Goal: Information Seeking & Learning: Learn about a topic

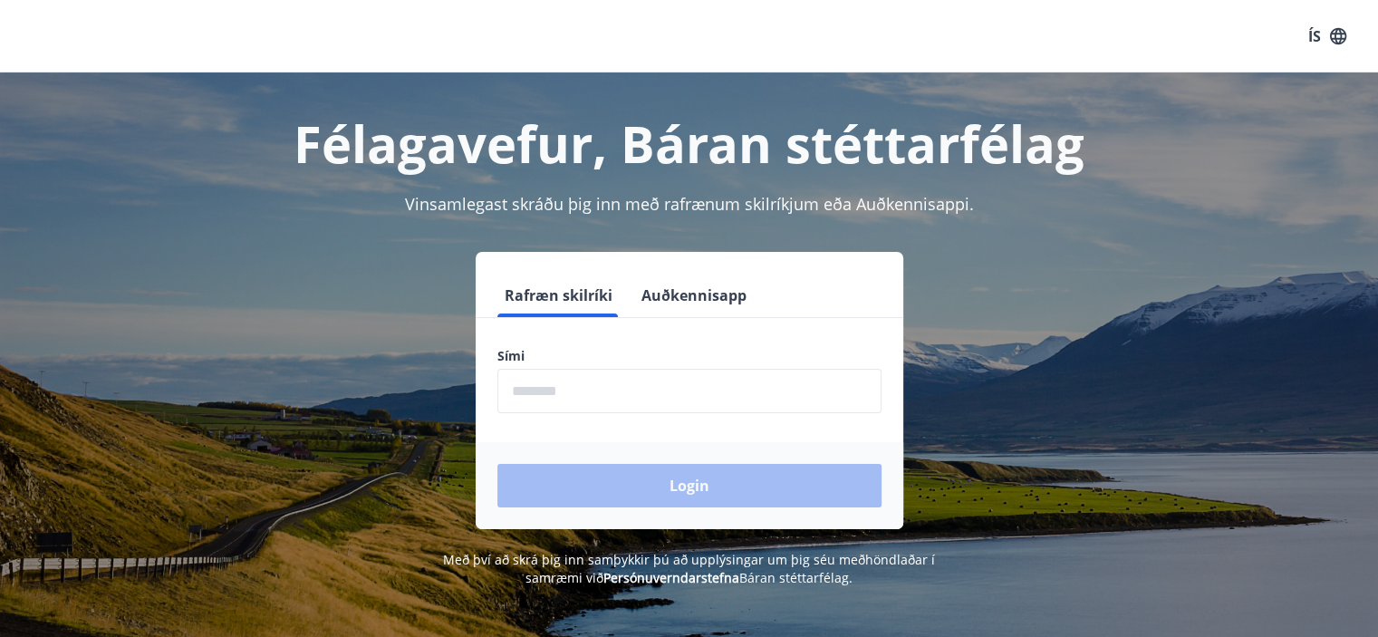
click at [1140, 91] on div "Félagavefur, Báran stéttarfélag" at bounding box center [689, 124] width 1261 height 105
click at [681, 309] on button "Auðkennisapp" at bounding box center [694, 295] width 120 height 43
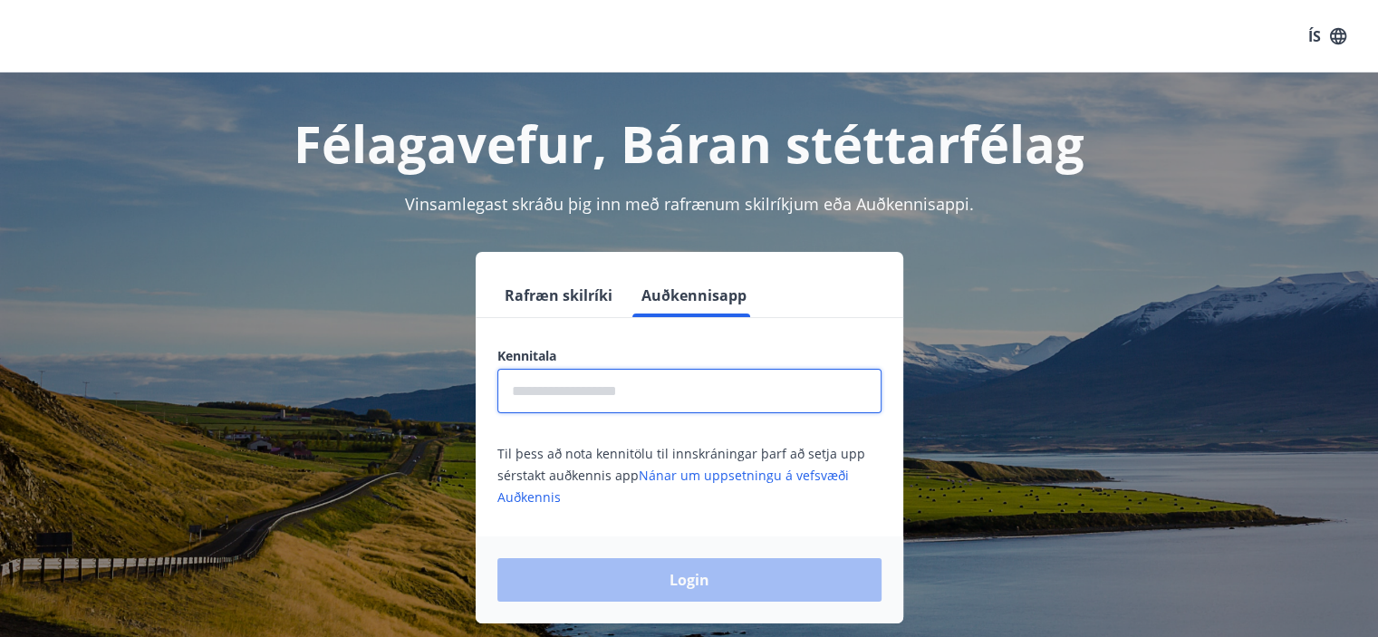
click at [573, 391] on input "text" at bounding box center [689, 391] width 384 height 44
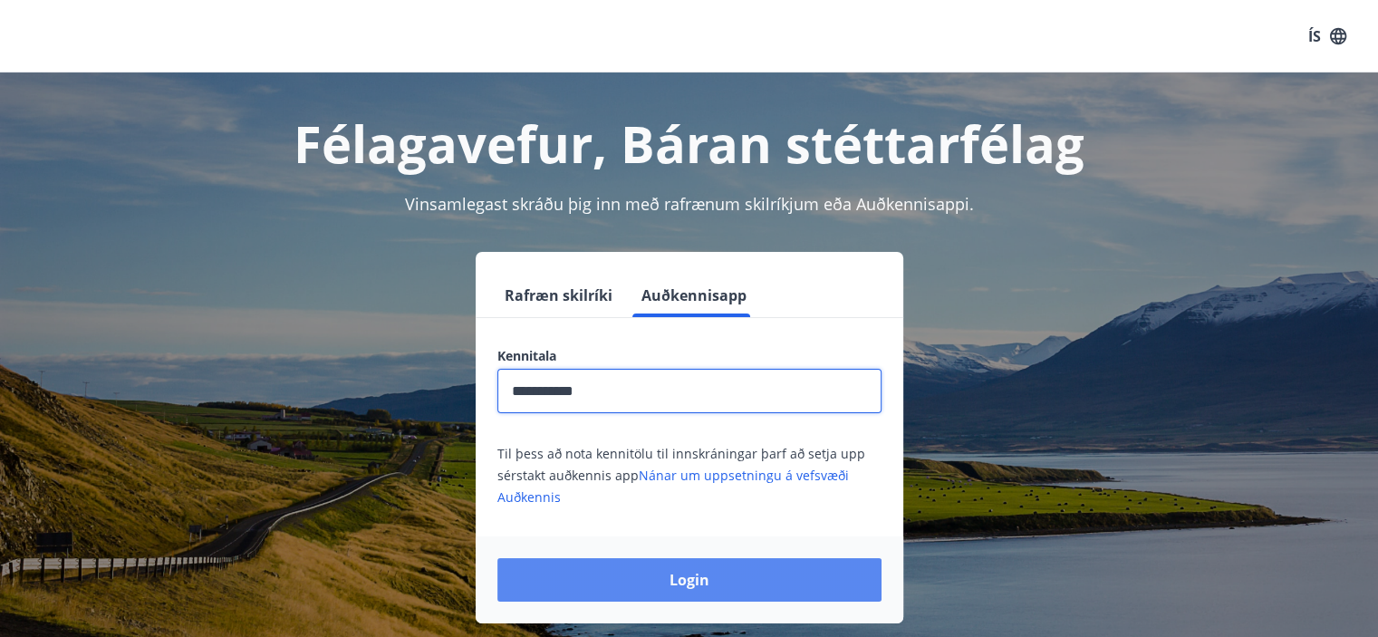
type input "**********"
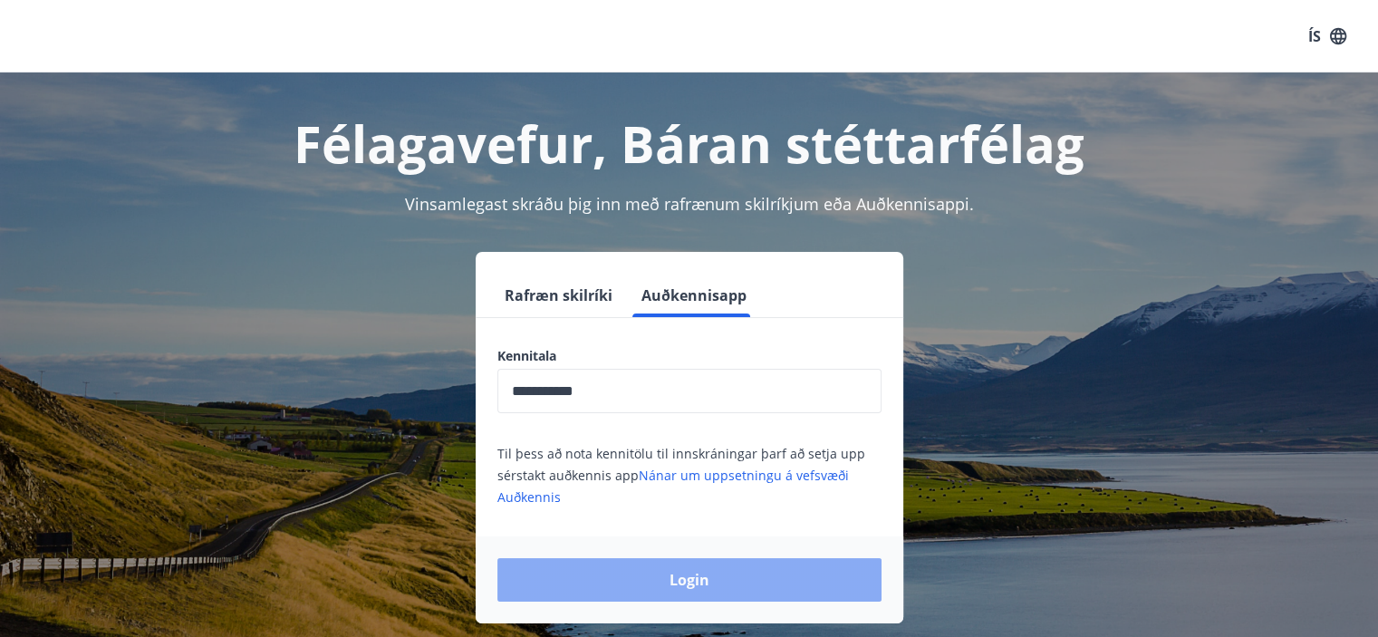
click at [704, 579] on button "Login" at bounding box center [689, 579] width 384 height 43
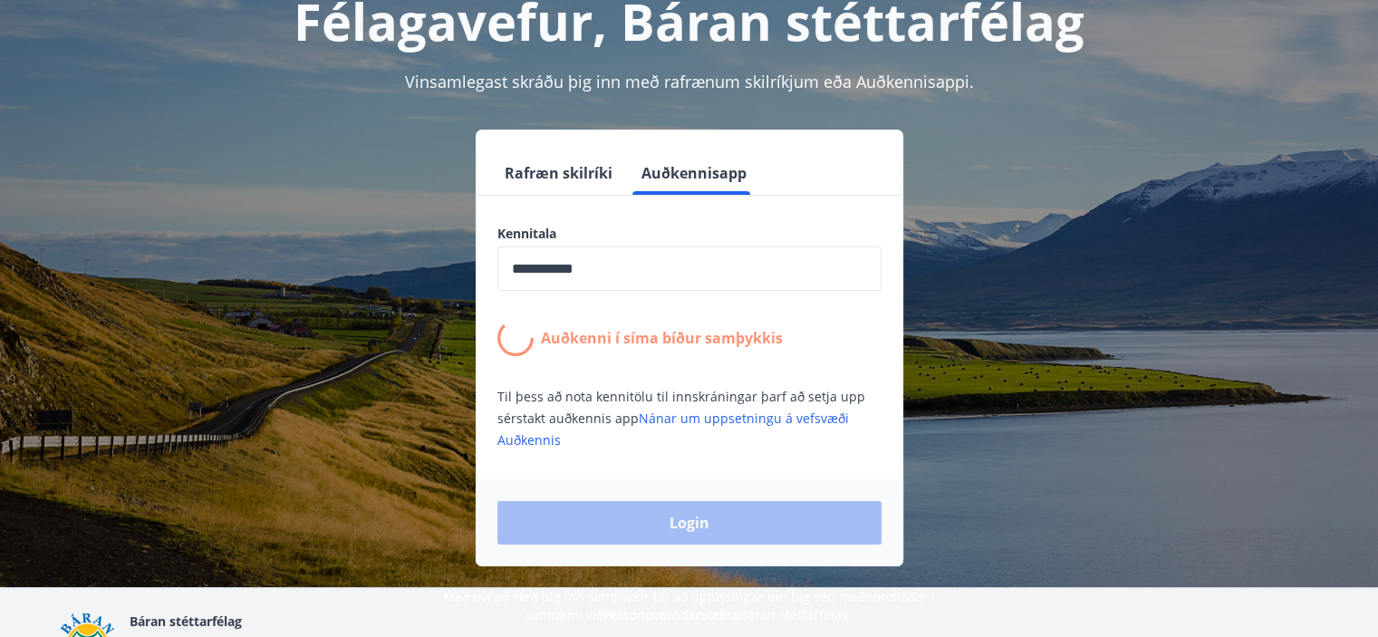
scroll to position [134, 0]
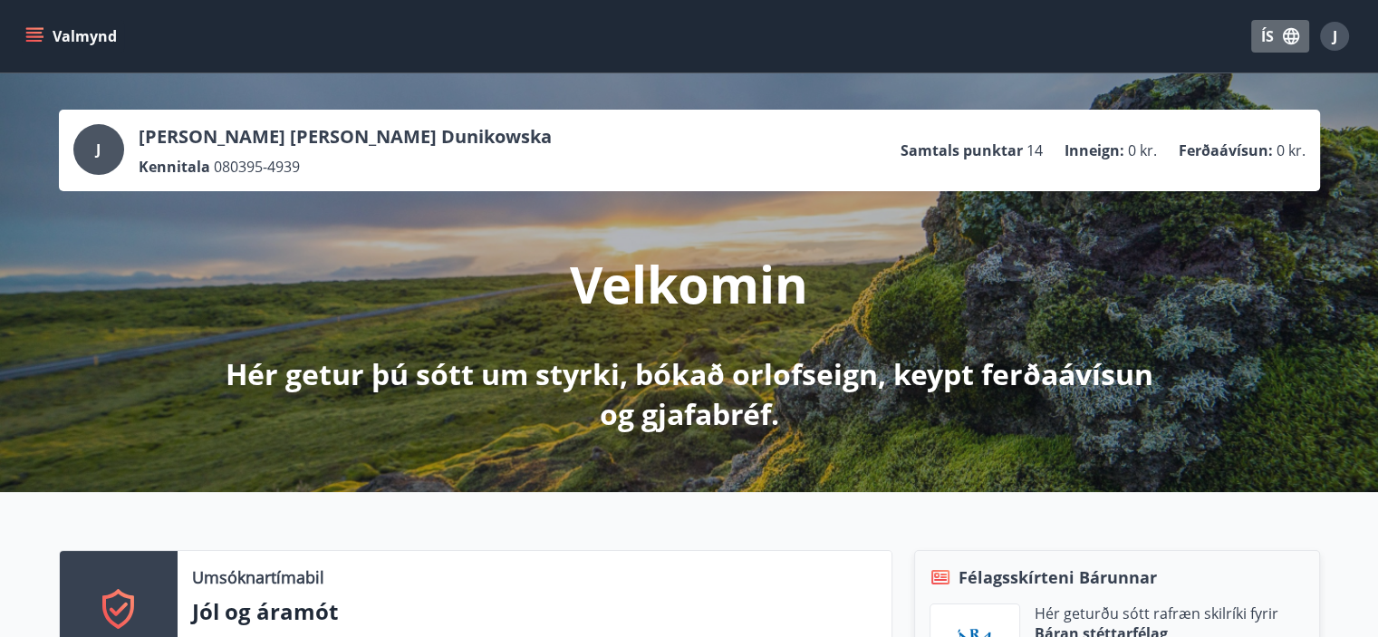
click at [1289, 30] on icon "button" at bounding box center [1291, 36] width 16 height 16
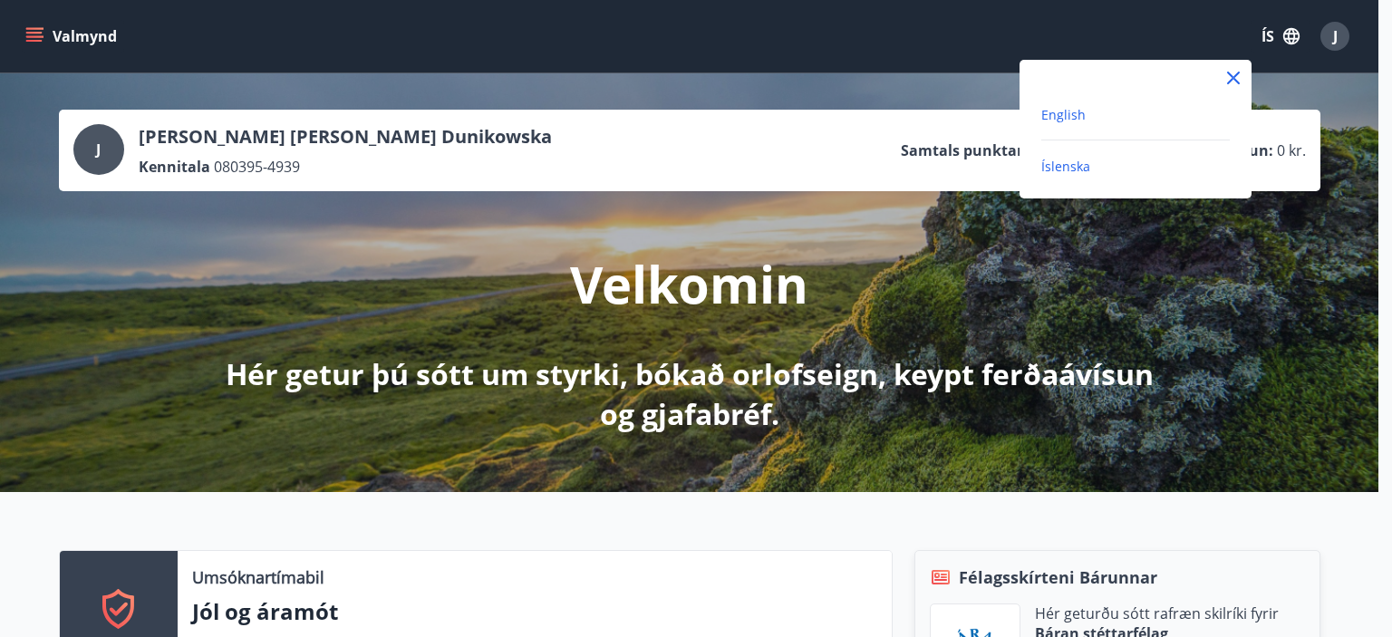
click at [1062, 122] on span "English" at bounding box center [1063, 114] width 44 height 17
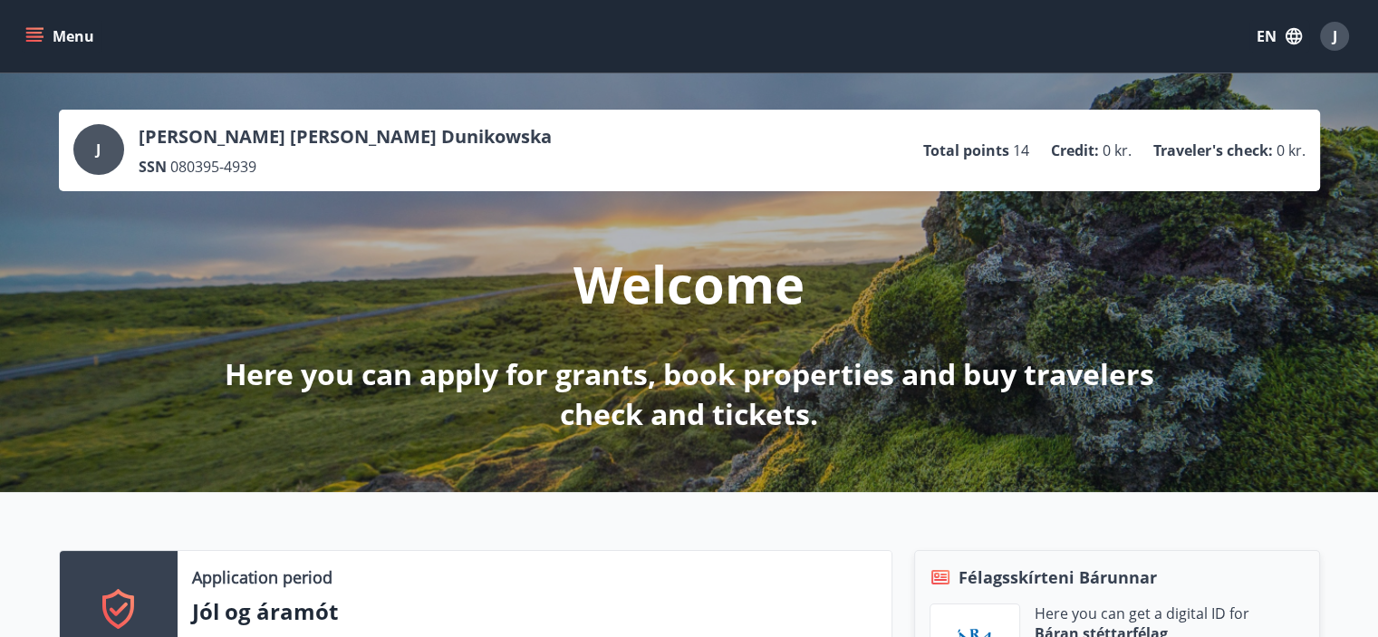
click at [36, 37] on icon "menu" at bounding box center [36, 36] width 20 height 2
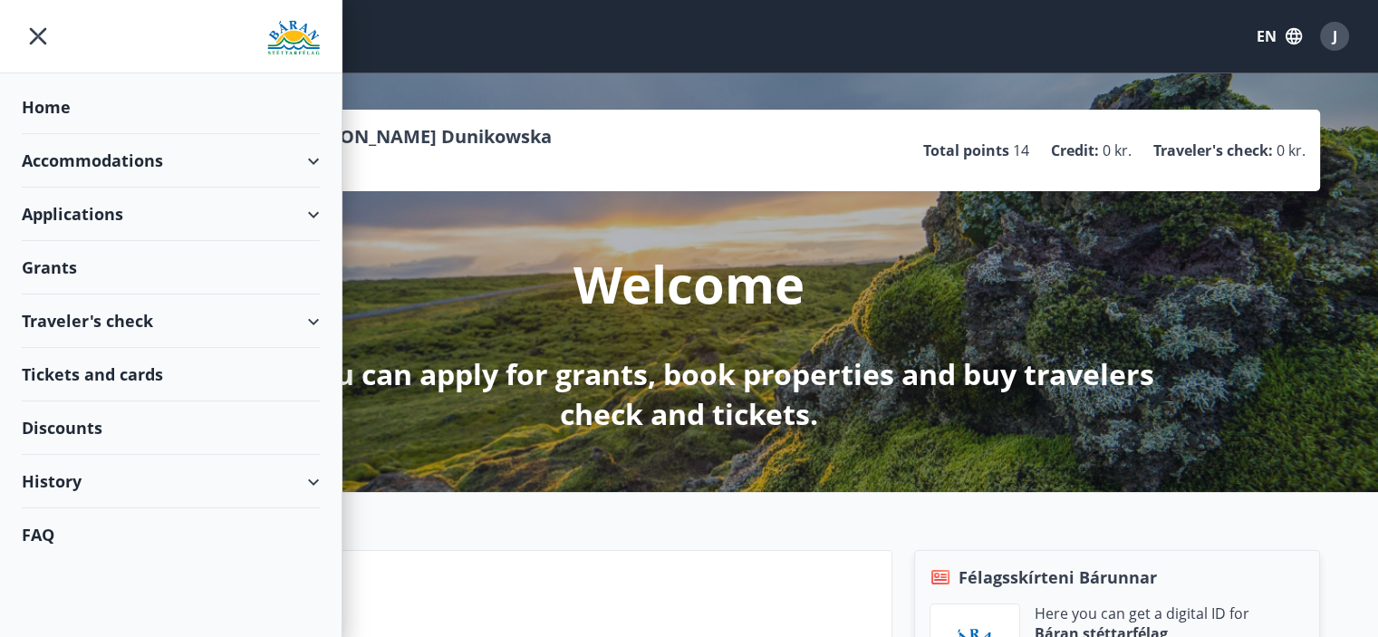
click at [82, 355] on div "Tickets and cards" at bounding box center [171, 374] width 298 height 53
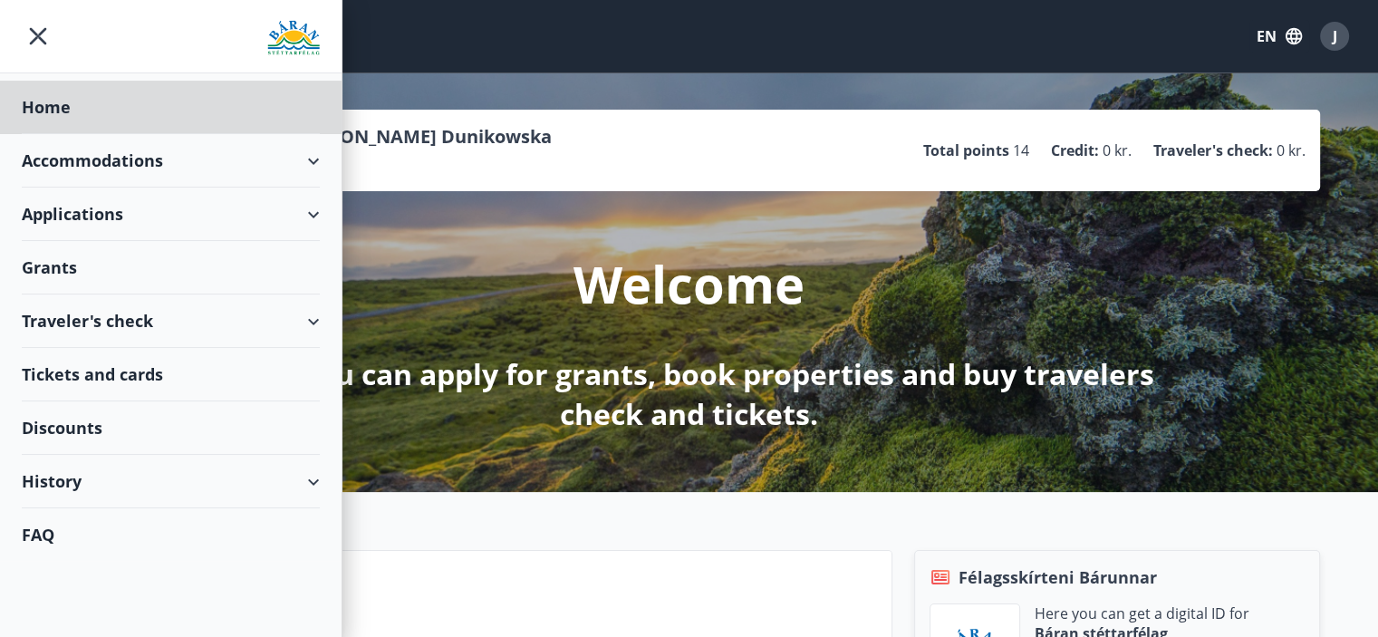
click at [47, 258] on div "Grants" at bounding box center [171, 267] width 298 height 53
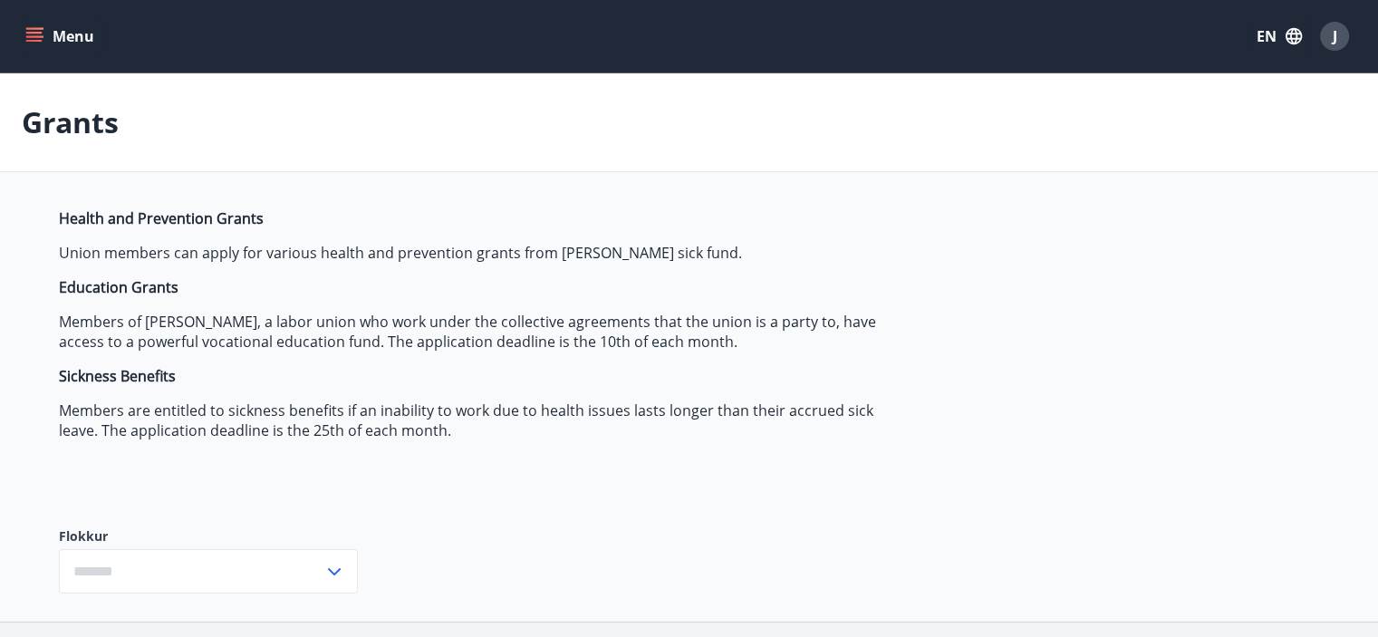
type input "***"
